Goal: Task Accomplishment & Management: Understand process/instructions

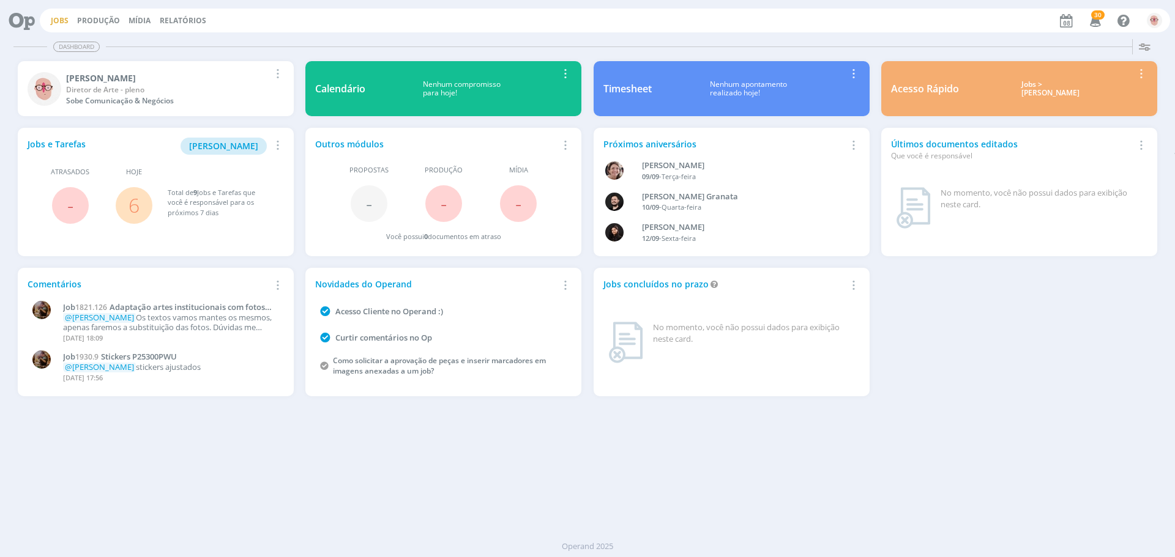
click at [56, 24] on link "Jobs" at bounding box center [60, 20] width 18 height 10
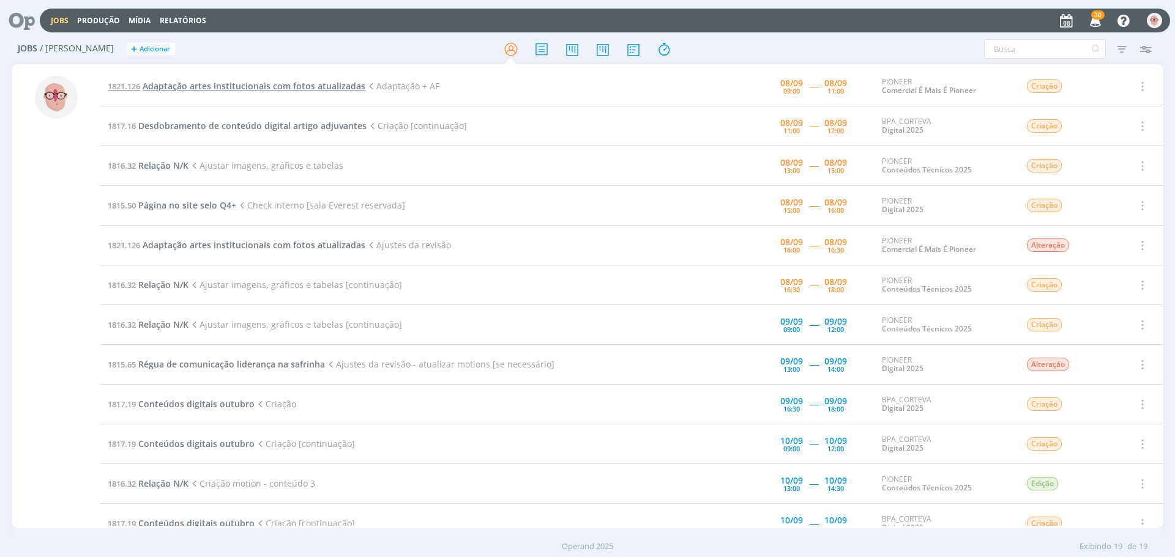
click at [217, 87] on span "Adaptação artes institucionais com fotos atualizadas" at bounding box center [254, 86] width 223 height 12
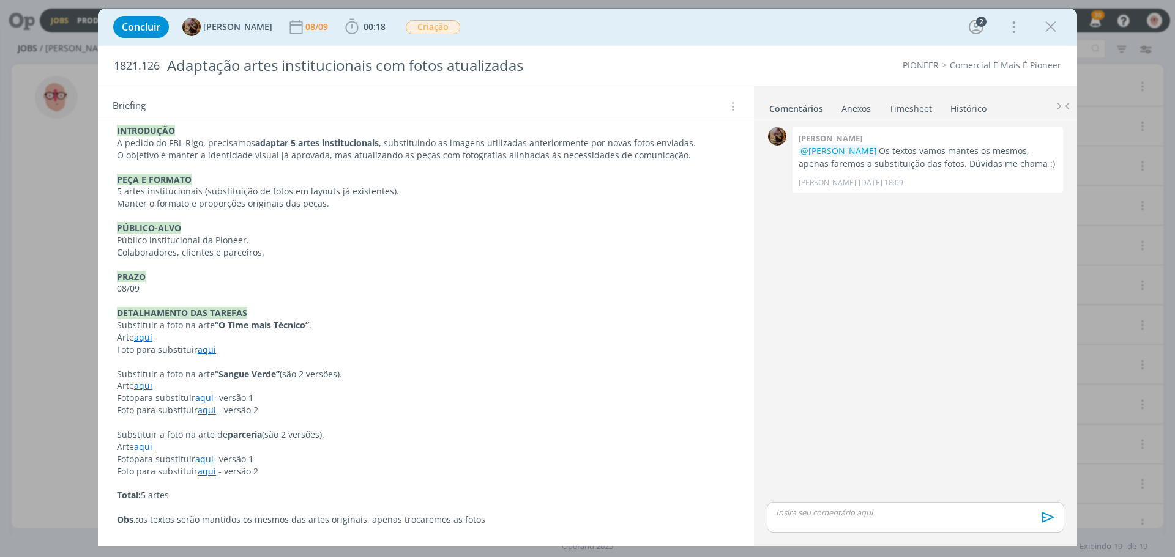
scroll to position [367, 0]
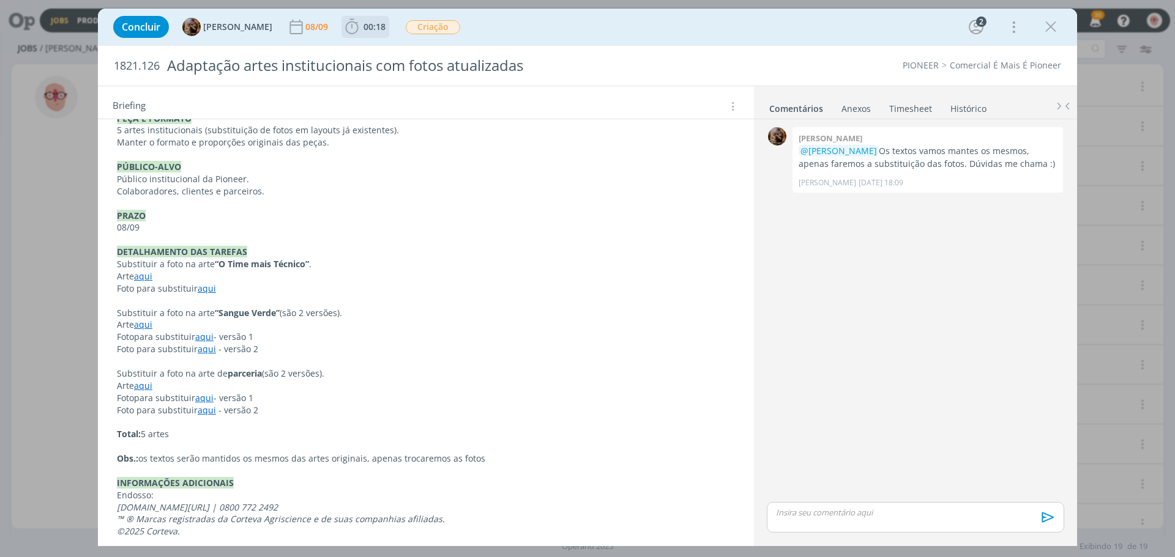
click at [361, 28] on icon "dialog" at bounding box center [352, 27] width 18 height 18
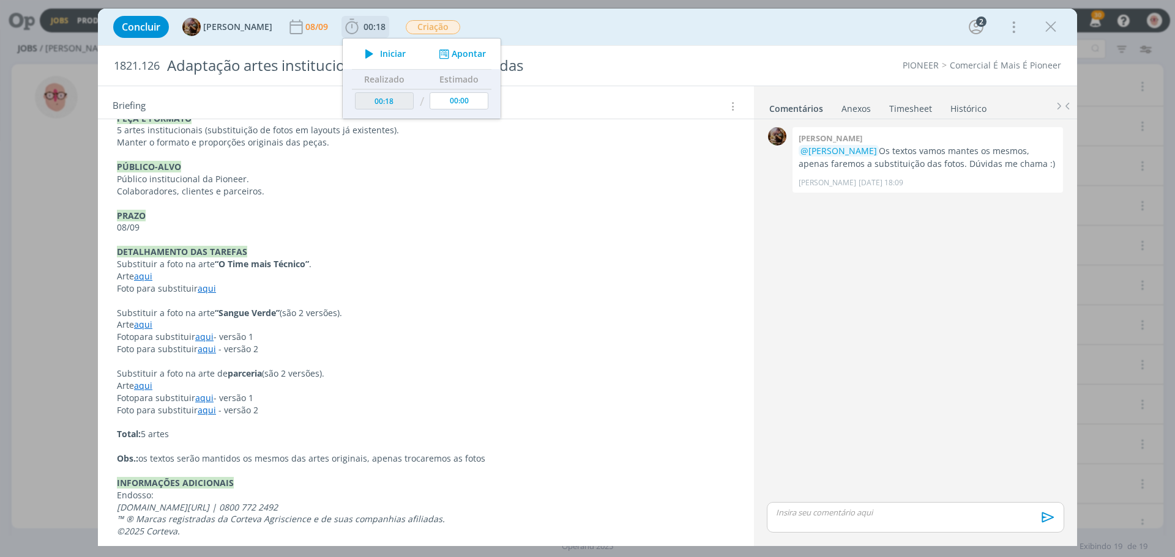
click at [378, 52] on icon "dialog" at bounding box center [369, 54] width 21 height 16
click at [144, 279] on link "aqui" at bounding box center [143, 276] width 18 height 12
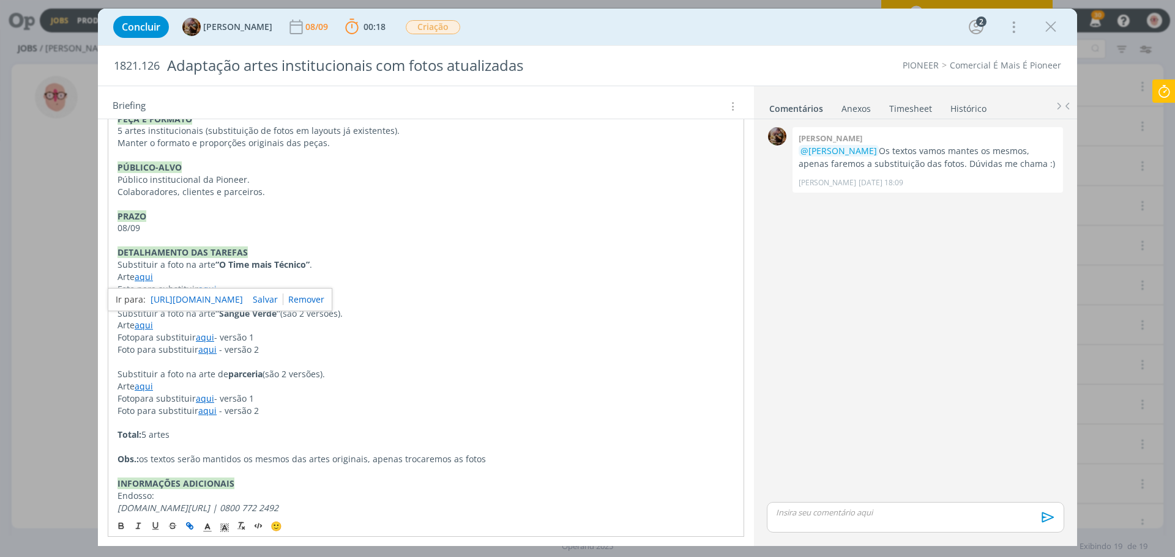
click at [203, 301] on link "[URL][DOMAIN_NAME]" at bounding box center [197, 300] width 92 height 16
click at [464, 272] on p "Arte aqui" at bounding box center [425, 277] width 617 height 12
click at [207, 287] on link "aqui" at bounding box center [207, 289] width 18 height 12
click at [219, 309] on link "[URL][DOMAIN_NAME]" at bounding box center [197, 313] width 92 height 16
click at [464, 262] on p "Substituir a foto na arte “O Time mais Técnico” ." at bounding box center [425, 265] width 617 height 12
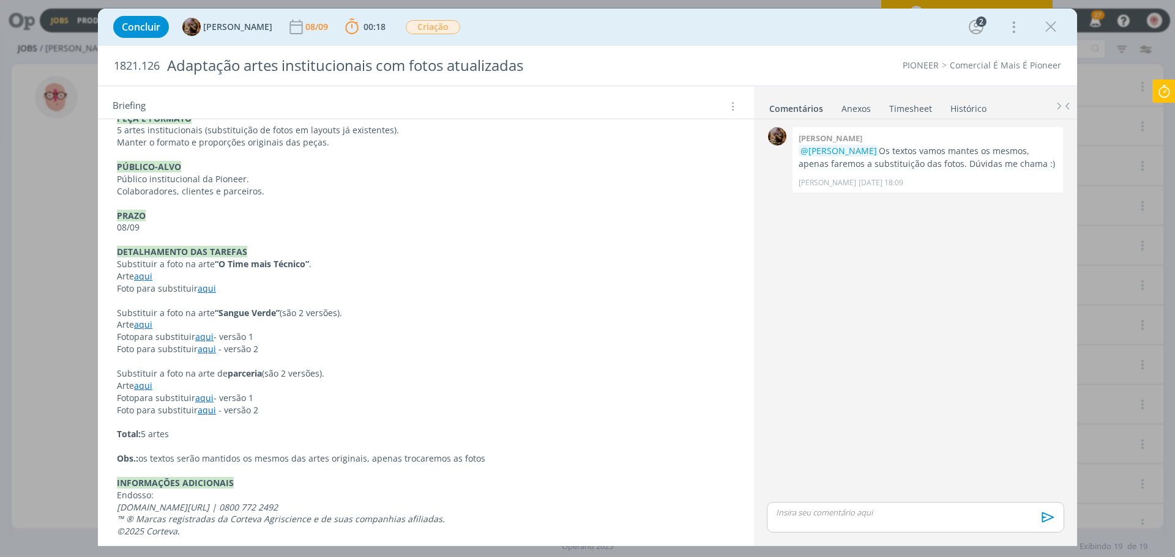
click at [407, 292] on p "Foto para substituir aqui" at bounding box center [426, 289] width 618 height 12
click at [141, 324] on link "aqui" at bounding box center [143, 325] width 18 height 12
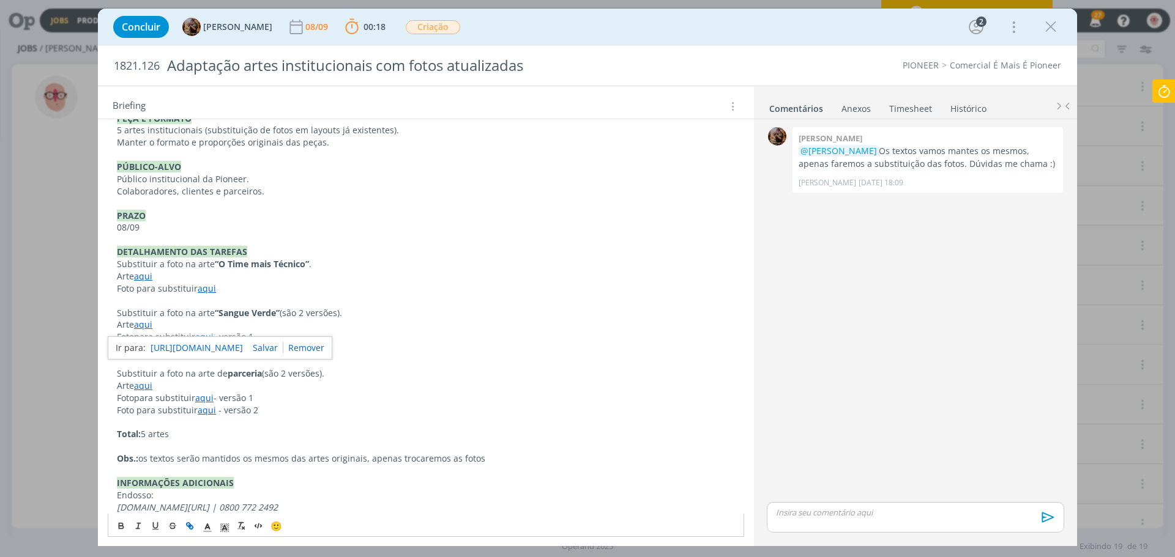
click at [220, 349] on link "[URL][DOMAIN_NAME]" at bounding box center [197, 348] width 92 height 16
click at [402, 239] on p "dialog" at bounding box center [426, 240] width 618 height 12
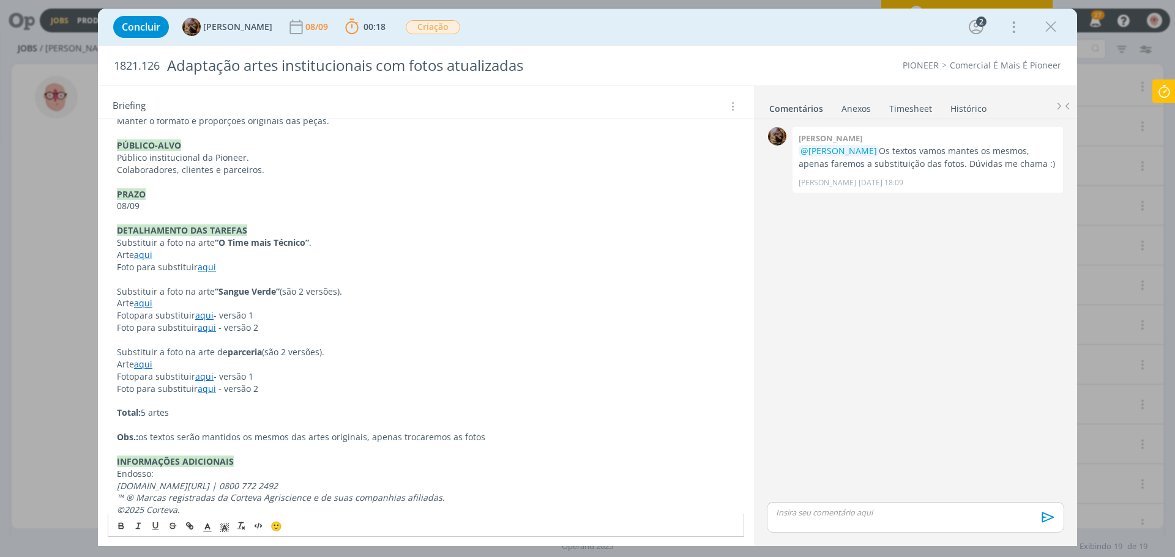
scroll to position [400, 0]
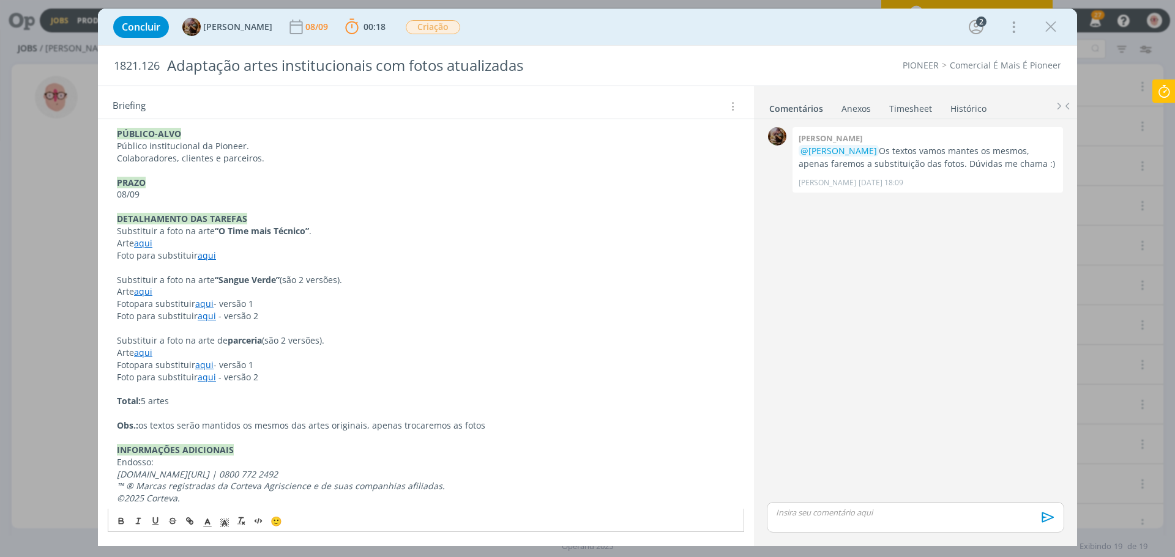
click at [212, 304] on link "aqui" at bounding box center [204, 304] width 18 height 12
click at [211, 327] on link "[URL][DOMAIN_NAME]" at bounding box center [197, 327] width 92 height 16
